Goal: Information Seeking & Learning: Understand process/instructions

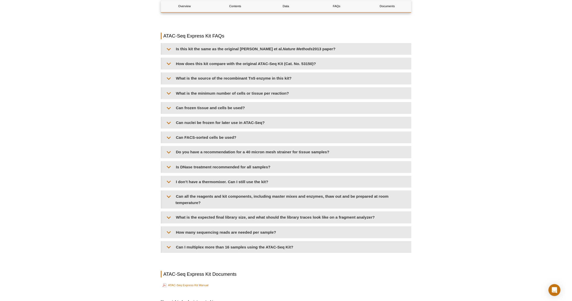
scroll to position [1039, 0]
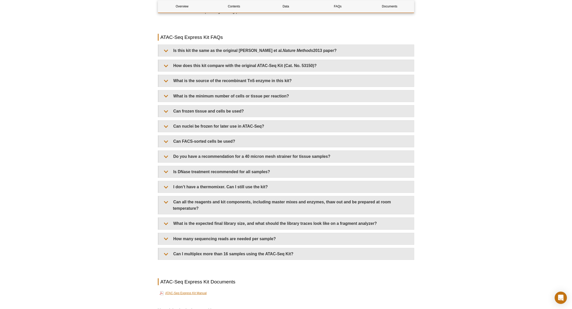
click at [199, 290] on link "ATAC-Seq Express Kit Manual" at bounding box center [183, 293] width 47 height 6
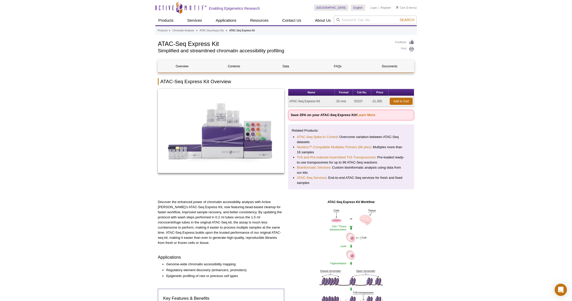
scroll to position [0, 0]
click at [349, 20] on input "search" at bounding box center [375, 20] width 83 height 9
paste input "3175"
type input "3175"
click at [407, 20] on button "Search" at bounding box center [407, 20] width 18 height 5
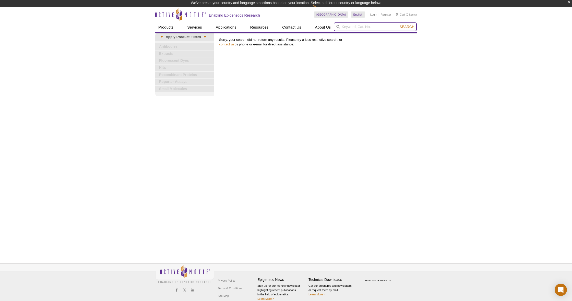
scroll to position [0, 0]
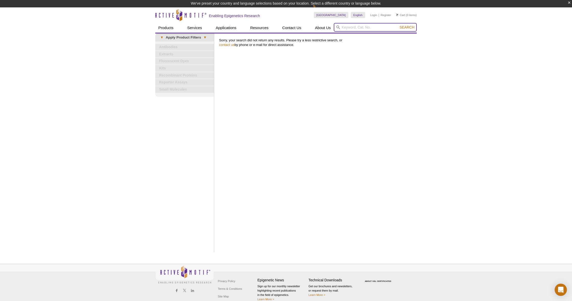
click at [348, 28] on input "search" at bounding box center [375, 27] width 83 height 9
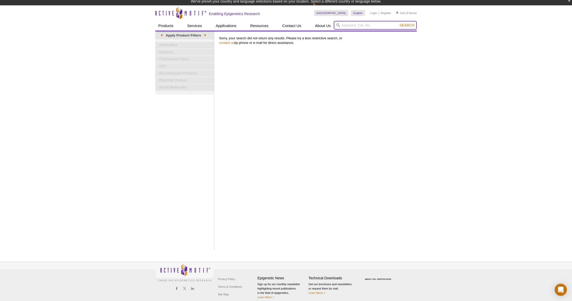
scroll to position [0, 0]
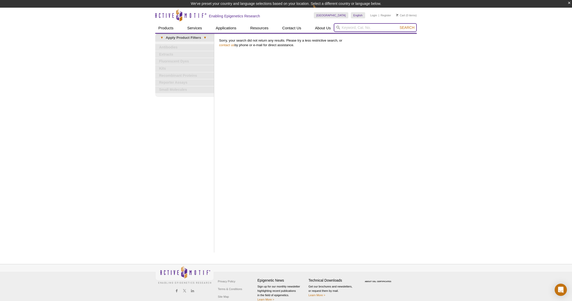
paste input "3175"
click at [343, 29] on input "3175" at bounding box center [375, 27] width 83 height 9
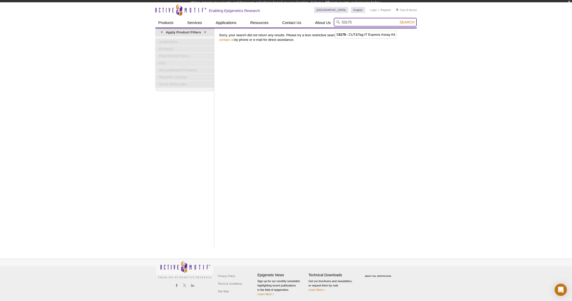
scroll to position [2, 0]
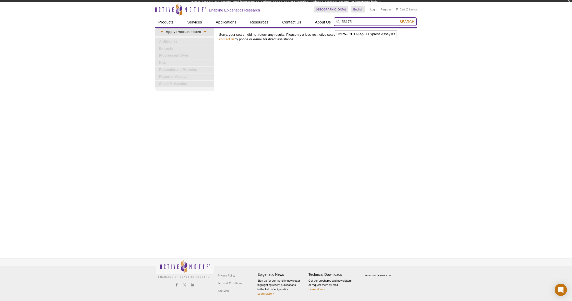
click at [407, 19] on button "Search" at bounding box center [407, 21] width 18 height 5
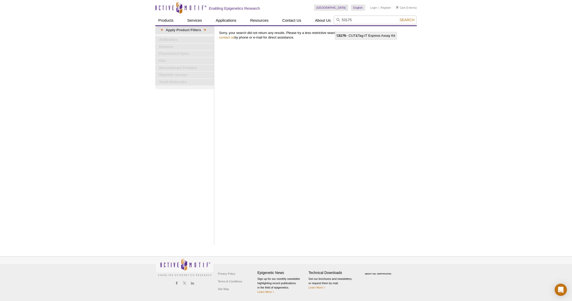
click at [386, 33] on li "5 3175 – CUT&Tag-IT Express Assay Kit" at bounding box center [365, 35] width 61 height 7
type input "53175 – CUT&Tag-IT Express Assay Kit"
click at [350, 20] on input "53175 – CUT&Tag-IT Express Assay Kit" at bounding box center [375, 20] width 83 height 9
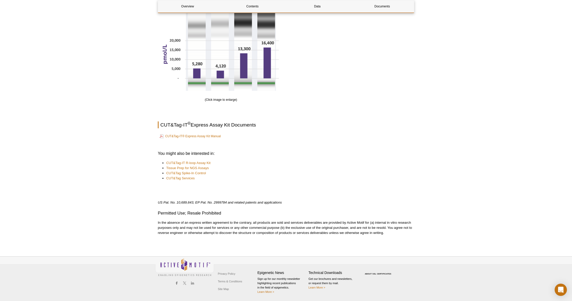
scroll to position [727, 0]
click at [206, 136] on link "CUT&Tag-IT® Express Assay Kit Manual" at bounding box center [190, 137] width 61 height 6
